Goal: Complete application form

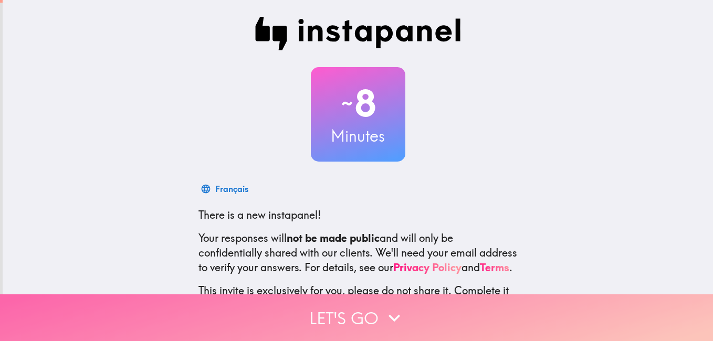
click at [392, 307] on icon "button" at bounding box center [394, 318] width 23 height 23
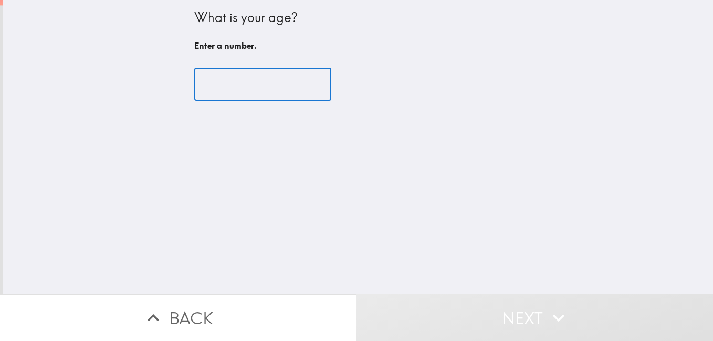
click at [268, 85] on input "number" at bounding box center [262, 84] width 137 height 33
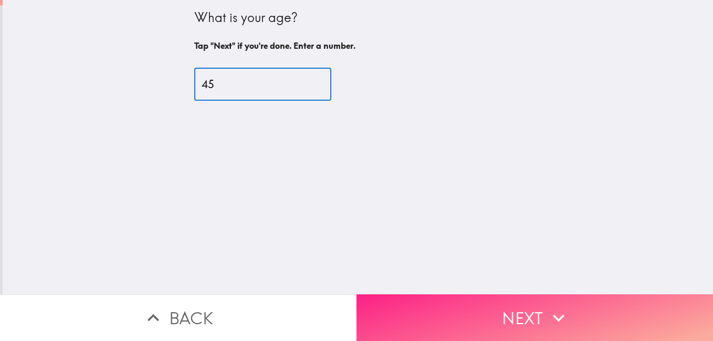
type input "45"
click at [501, 316] on button "Next" at bounding box center [535, 318] width 357 height 47
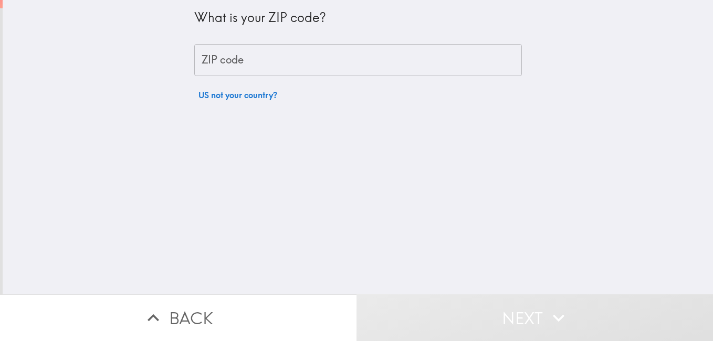
click at [361, 62] on input "ZIP code" at bounding box center [358, 60] width 328 height 33
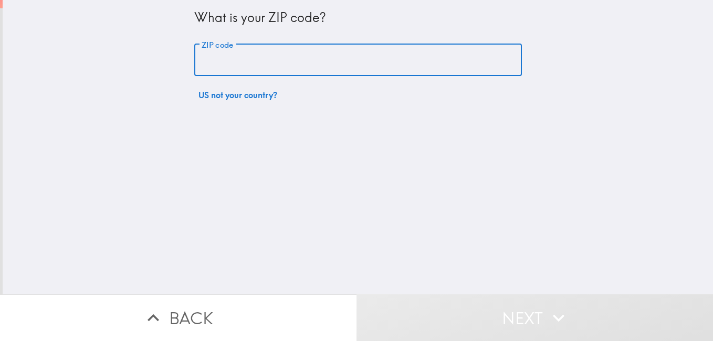
type input "01915"
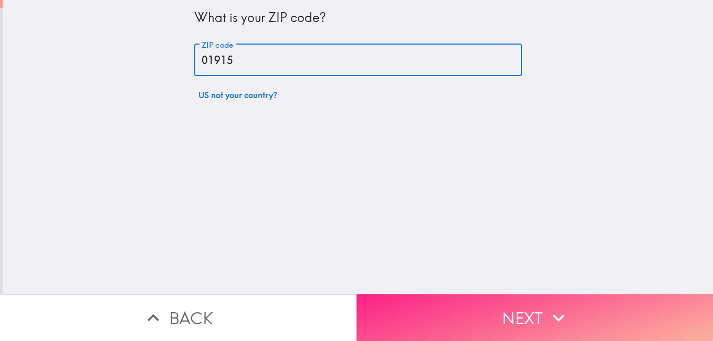
click at [502, 310] on button "Next" at bounding box center [535, 318] width 357 height 47
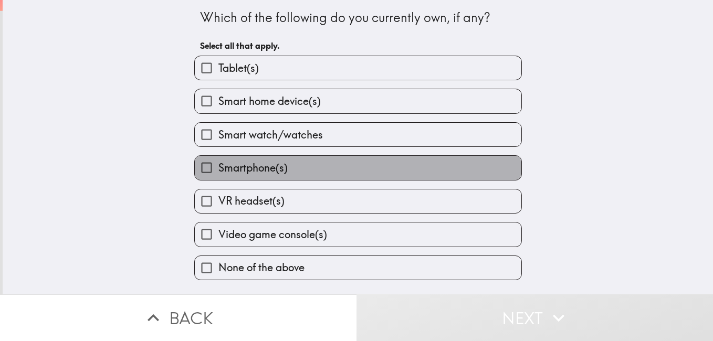
click at [448, 170] on label "Smartphone(s)" at bounding box center [358, 168] width 327 height 24
click at [218, 170] on input "Smartphone(s)" at bounding box center [207, 168] width 24 height 24
checkbox input "true"
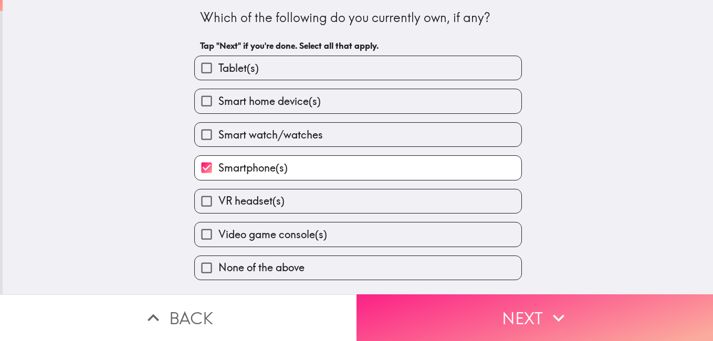
click at [553, 307] on icon "button" at bounding box center [558, 318] width 23 height 23
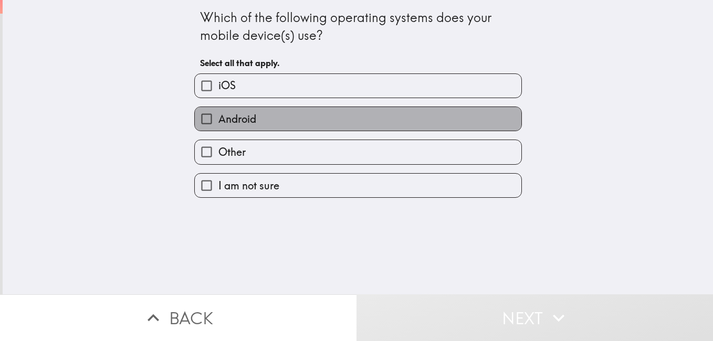
click at [437, 123] on label "Android" at bounding box center [358, 119] width 327 height 24
click at [218, 123] on input "Android" at bounding box center [207, 119] width 24 height 24
checkbox input "true"
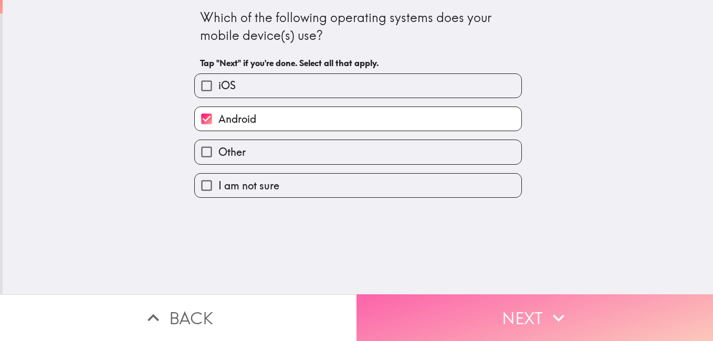
click at [514, 308] on button "Next" at bounding box center [535, 318] width 357 height 47
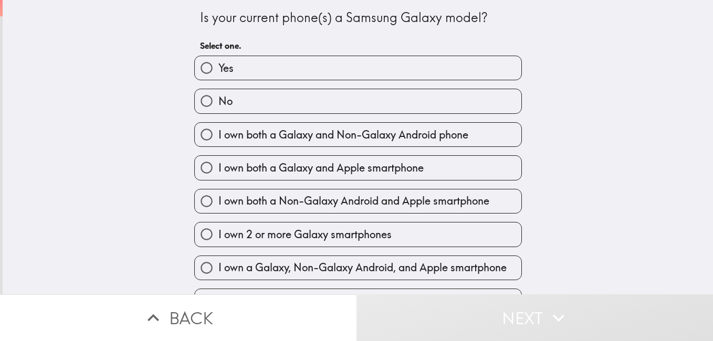
click at [387, 73] on label "Yes" at bounding box center [358, 68] width 327 height 24
click at [218, 73] on input "Yes" at bounding box center [207, 68] width 24 height 24
radio input "true"
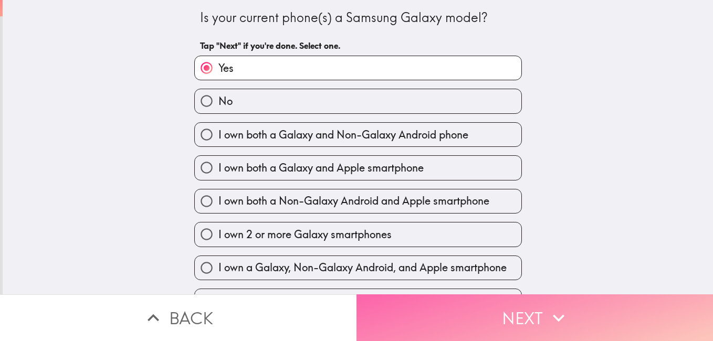
click at [506, 308] on button "Next" at bounding box center [535, 318] width 357 height 47
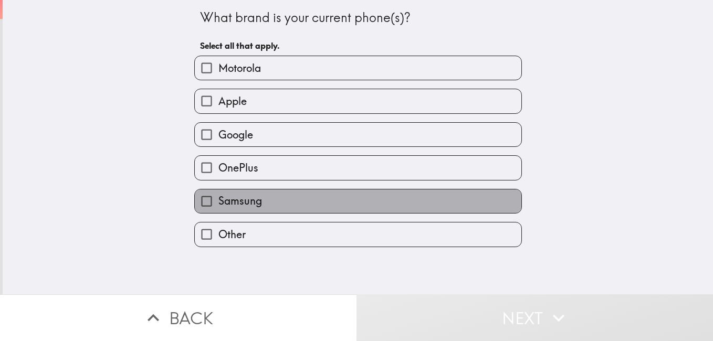
click at [421, 203] on label "Samsung" at bounding box center [358, 202] width 327 height 24
click at [218, 203] on input "Samsung" at bounding box center [207, 202] width 24 height 24
checkbox input "true"
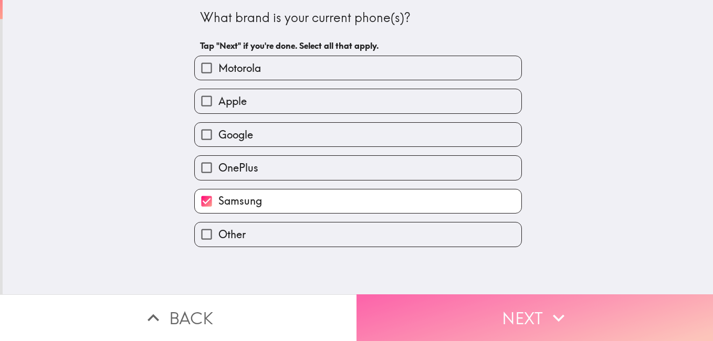
click at [504, 306] on button "Next" at bounding box center [535, 318] width 357 height 47
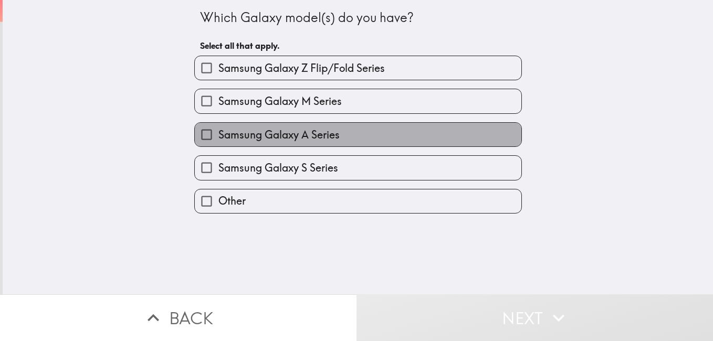
click at [381, 133] on label "Samsung Galaxy A Series" at bounding box center [358, 135] width 327 height 24
click at [218, 133] on input "Samsung Galaxy A Series" at bounding box center [207, 135] width 24 height 24
checkbox input "true"
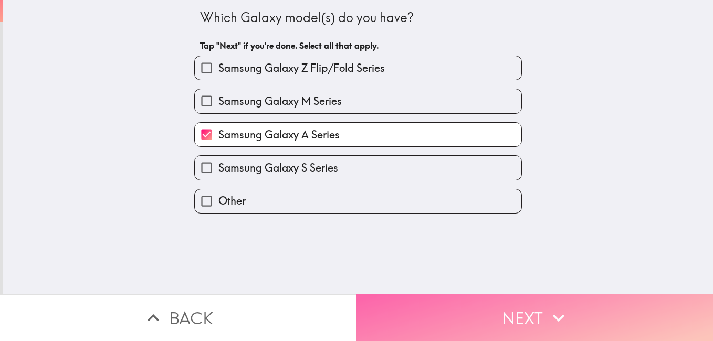
click at [504, 303] on button "Next" at bounding box center [535, 318] width 357 height 47
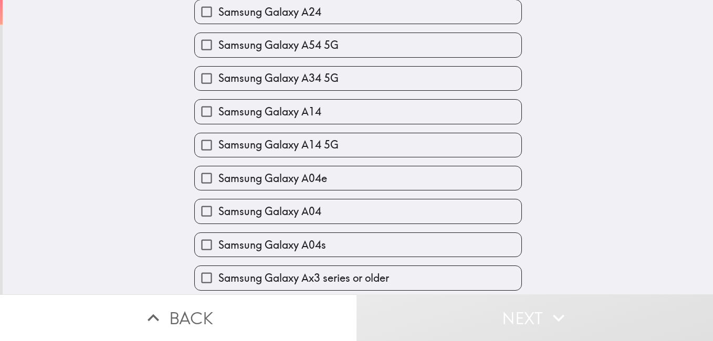
scroll to position [560, 0]
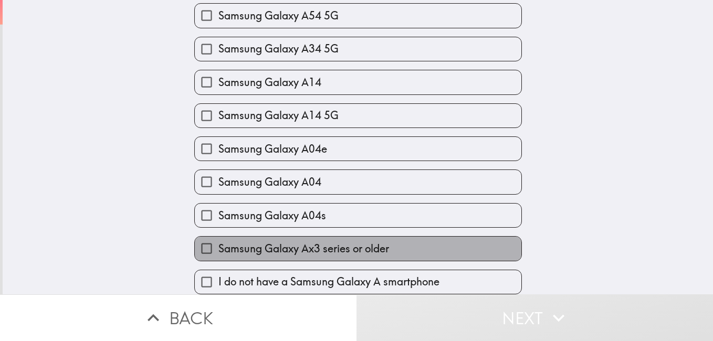
click at [475, 239] on label "Samsung Galaxy Ax3 series or older" at bounding box center [358, 249] width 327 height 24
click at [218, 239] on input "Samsung Galaxy Ax3 series or older" at bounding box center [207, 249] width 24 height 24
checkbox input "true"
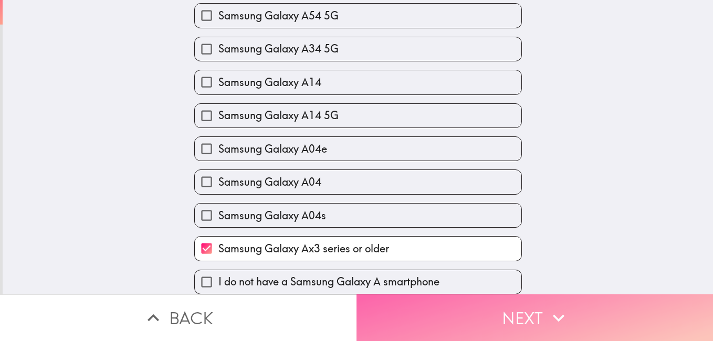
click at [522, 309] on button "Next" at bounding box center [535, 318] width 357 height 47
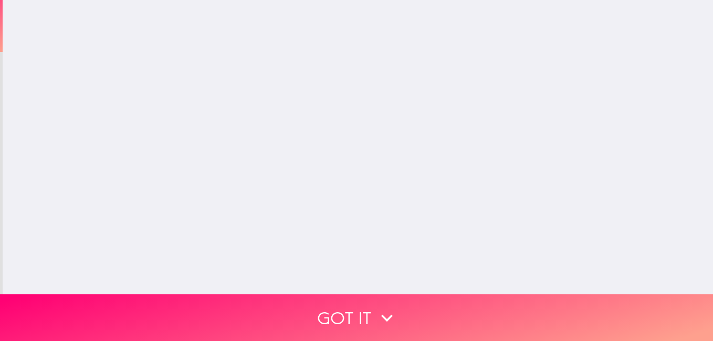
scroll to position [0, 0]
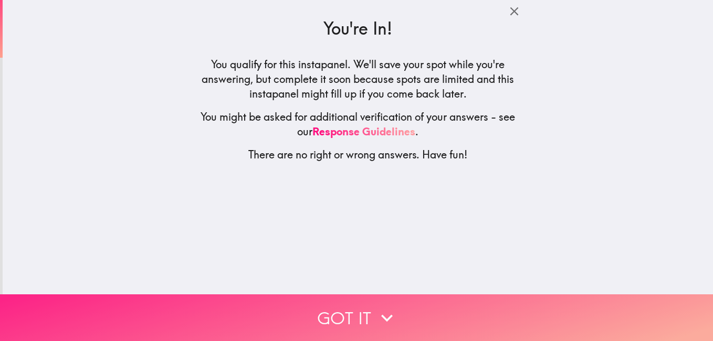
click at [387, 307] on icon "button" at bounding box center [387, 318] width 23 height 23
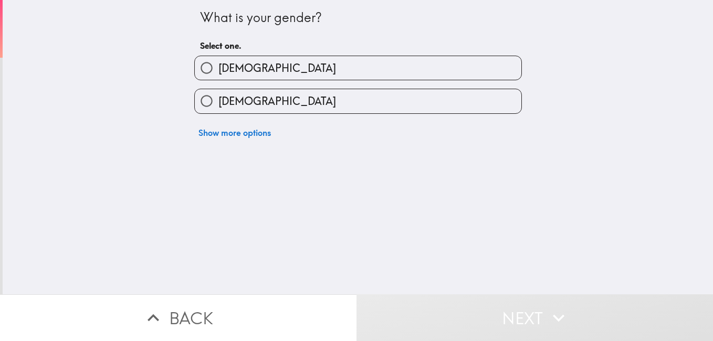
click at [453, 99] on label "[DEMOGRAPHIC_DATA]" at bounding box center [358, 101] width 327 height 24
click at [218, 99] on input "[DEMOGRAPHIC_DATA]" at bounding box center [207, 101] width 24 height 24
radio input "true"
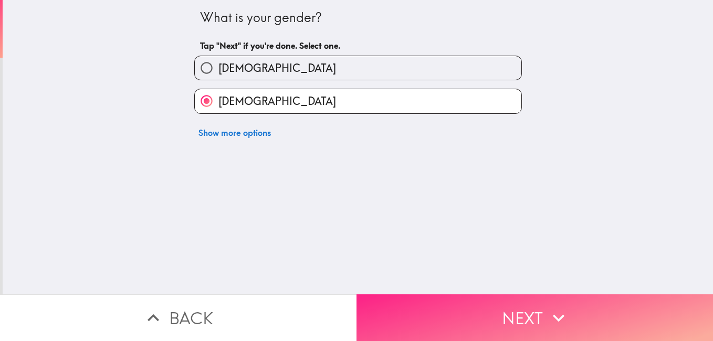
click at [495, 305] on button "Next" at bounding box center [535, 318] width 357 height 47
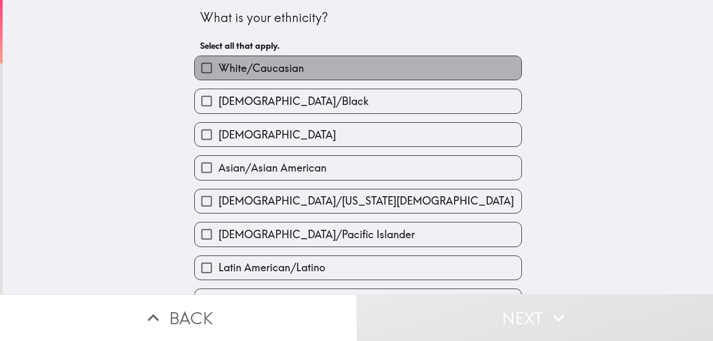
click at [457, 70] on label "White/Caucasian" at bounding box center [358, 68] width 327 height 24
click at [218, 70] on input "White/Caucasian" at bounding box center [207, 68] width 24 height 24
checkbox input "true"
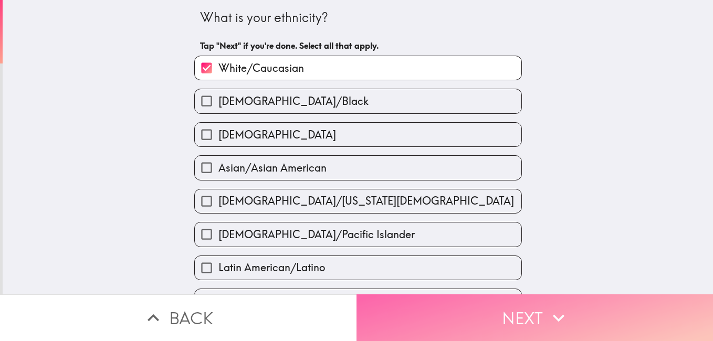
click at [527, 316] on button "Next" at bounding box center [535, 318] width 357 height 47
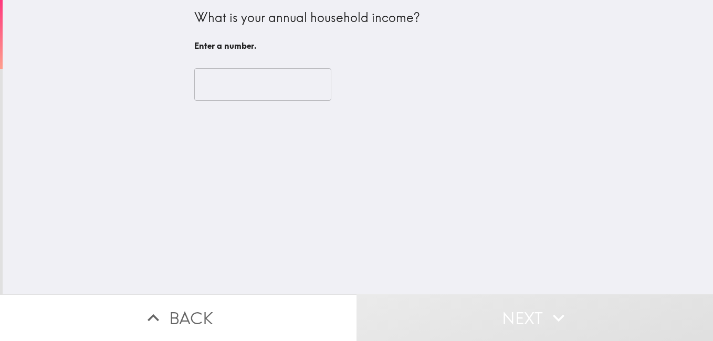
click at [264, 84] on input "number" at bounding box center [262, 84] width 137 height 33
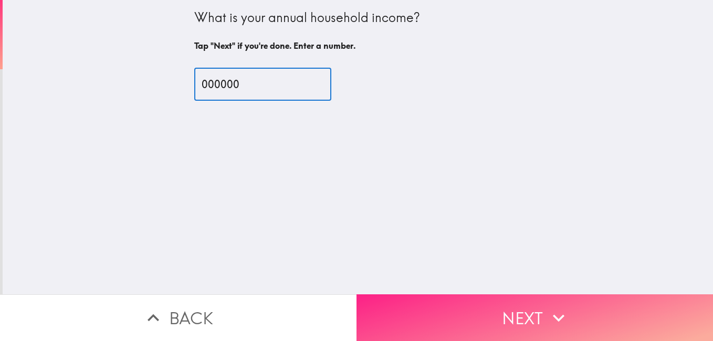
type input "000000"
click at [504, 312] on button "Next" at bounding box center [535, 318] width 357 height 47
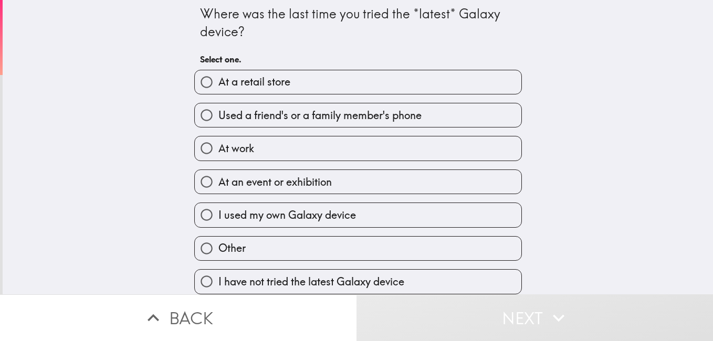
scroll to position [12, 0]
click at [441, 272] on label "I have not tried the latest Galaxy device" at bounding box center [358, 282] width 327 height 24
click at [218, 272] on input "I have not tried the latest Galaxy device" at bounding box center [207, 282] width 24 height 24
radio input "true"
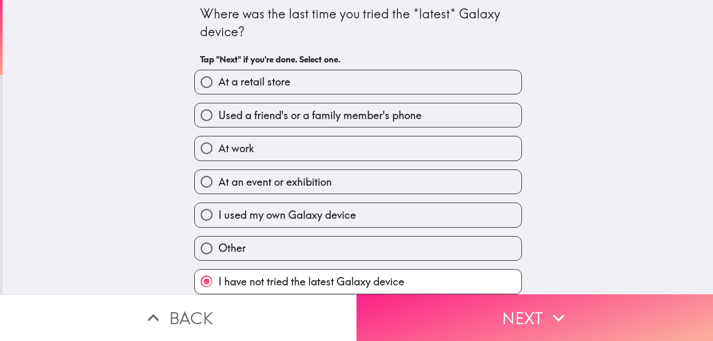
click at [547, 308] on icon "button" at bounding box center [558, 318] width 23 height 23
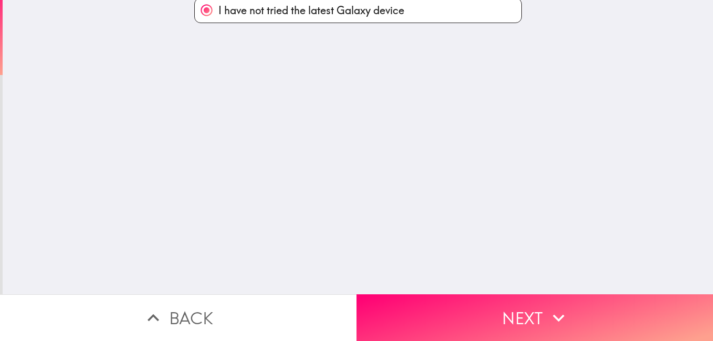
scroll to position [0, 0]
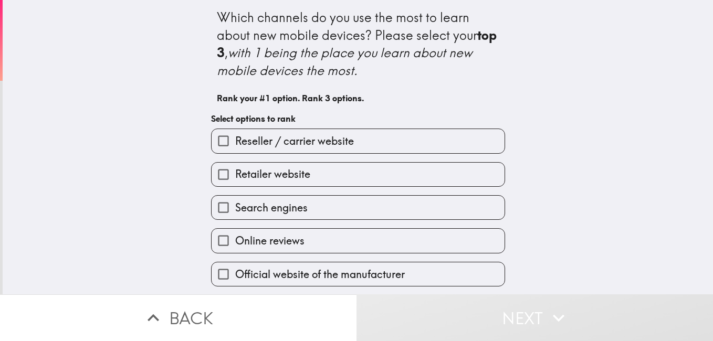
drag, startPoint x: 697, startPoint y: 129, endPoint x: 702, endPoint y: 201, distance: 72.1
click at [702, 201] on div "Which channels do you use the most to learn about new mobile devices? Please se…" at bounding box center [358, 147] width 711 height 295
